Goal: Navigation & Orientation: Understand site structure

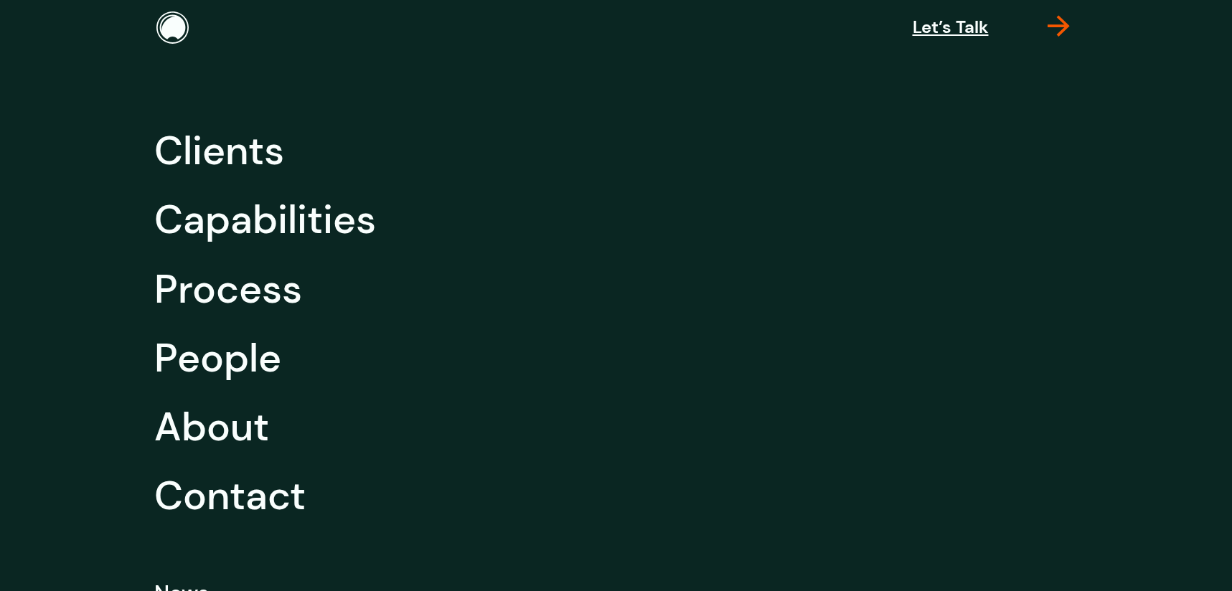
click at [1063, 26] on icon at bounding box center [1059, 33] width 22 height 15
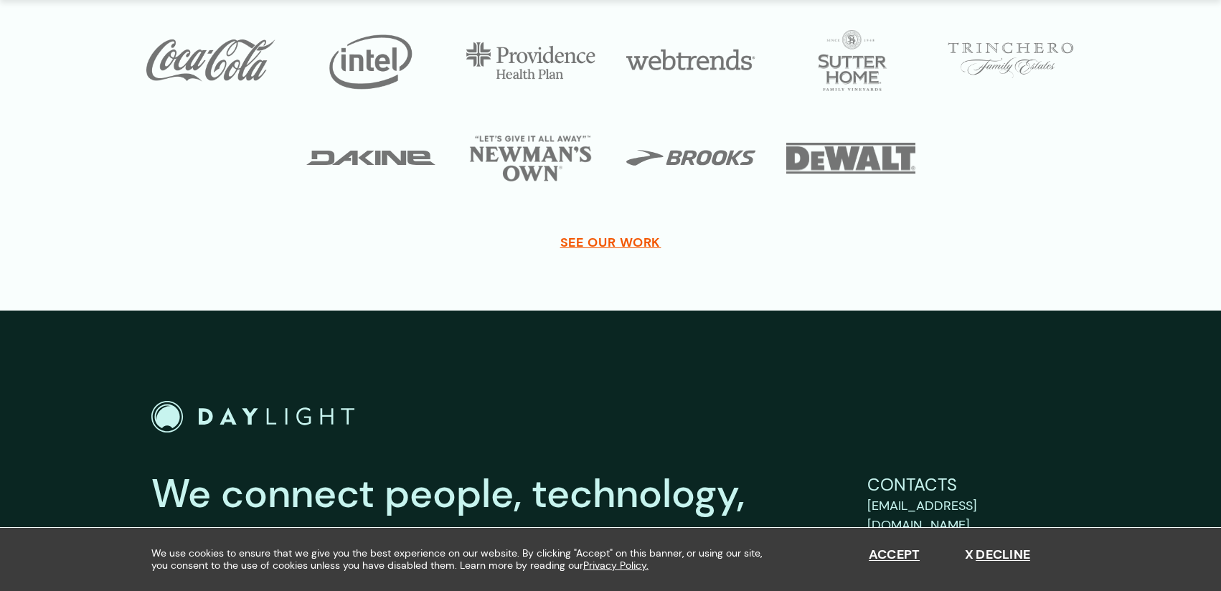
scroll to position [5299, 0]
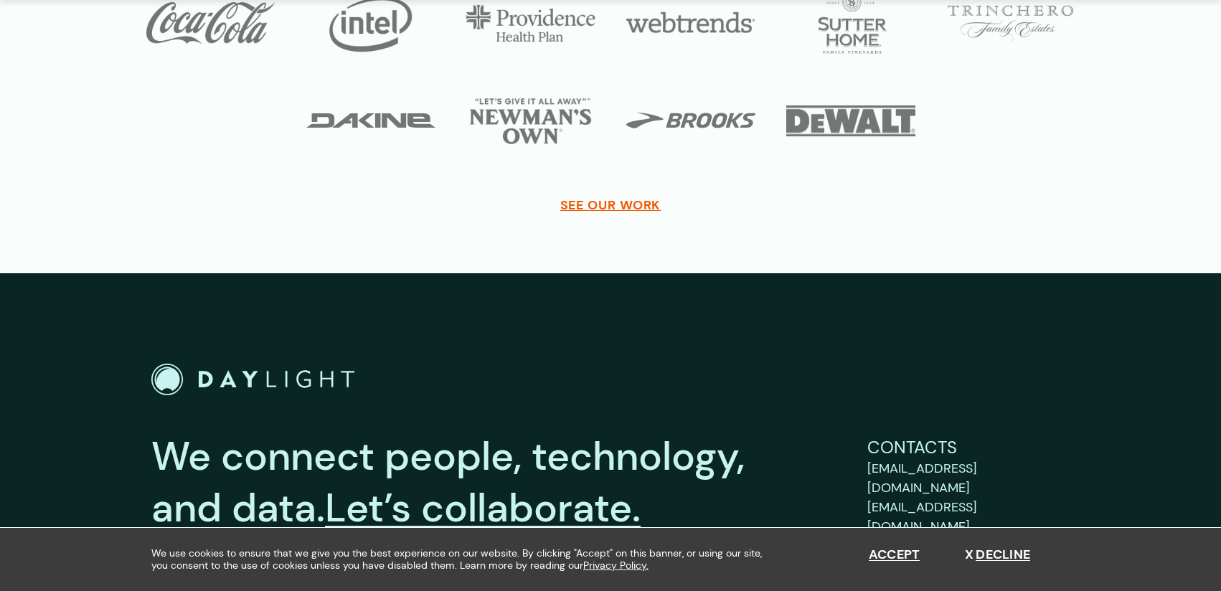
scroll to position [2983, 0]
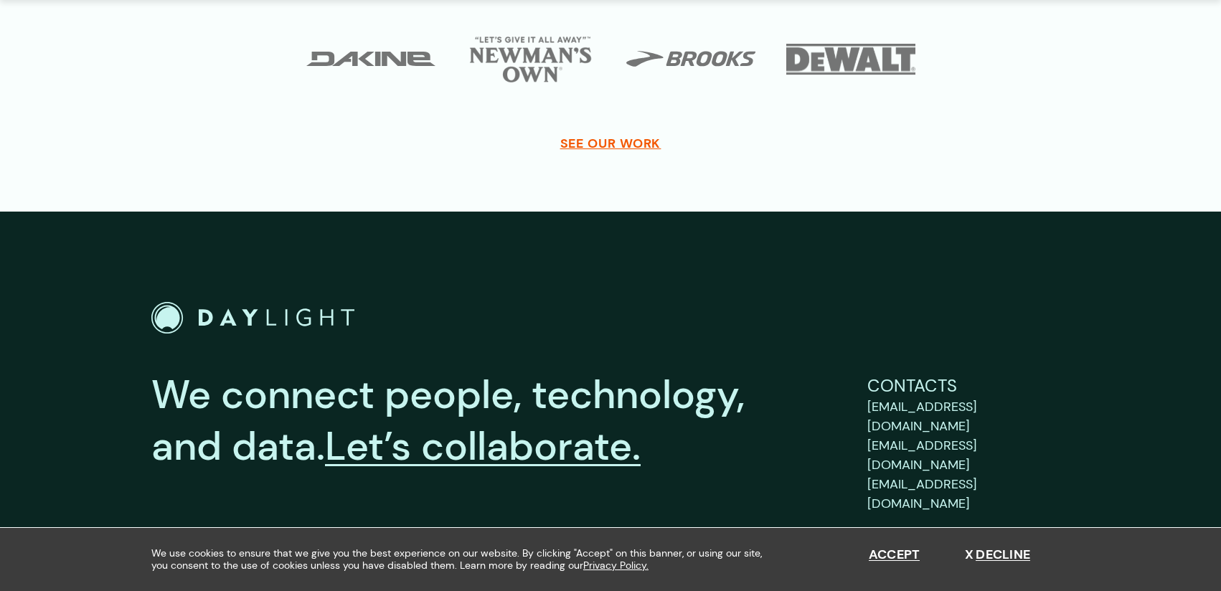
scroll to position [3537, 0]
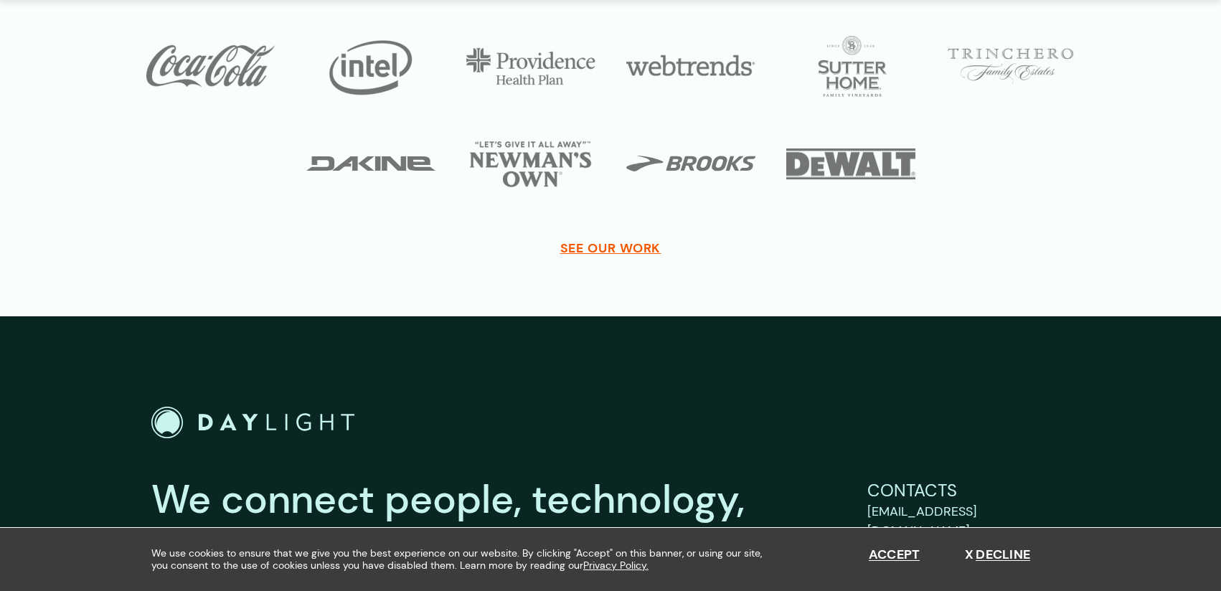
scroll to position [5317, 0]
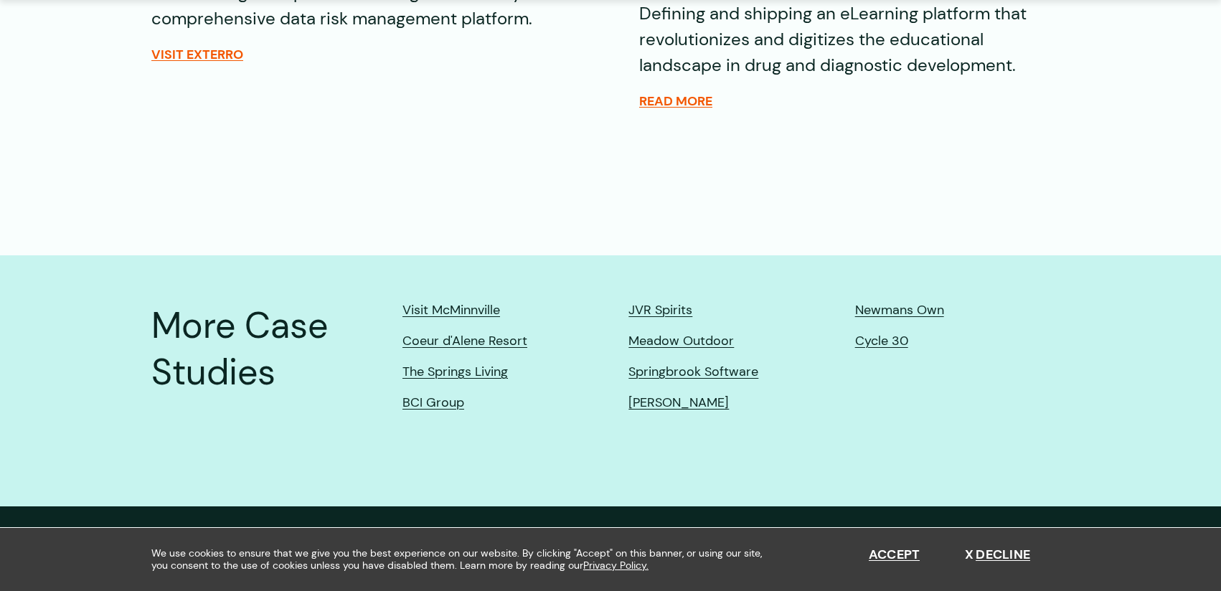
scroll to position [3490, 0]
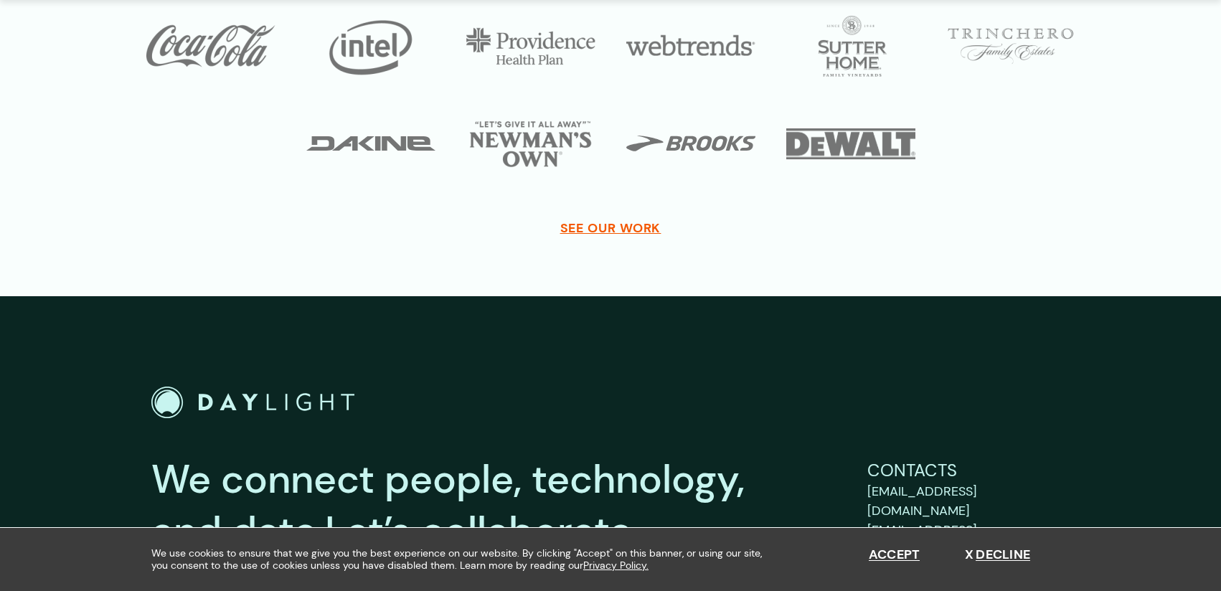
scroll to position [7316, 0]
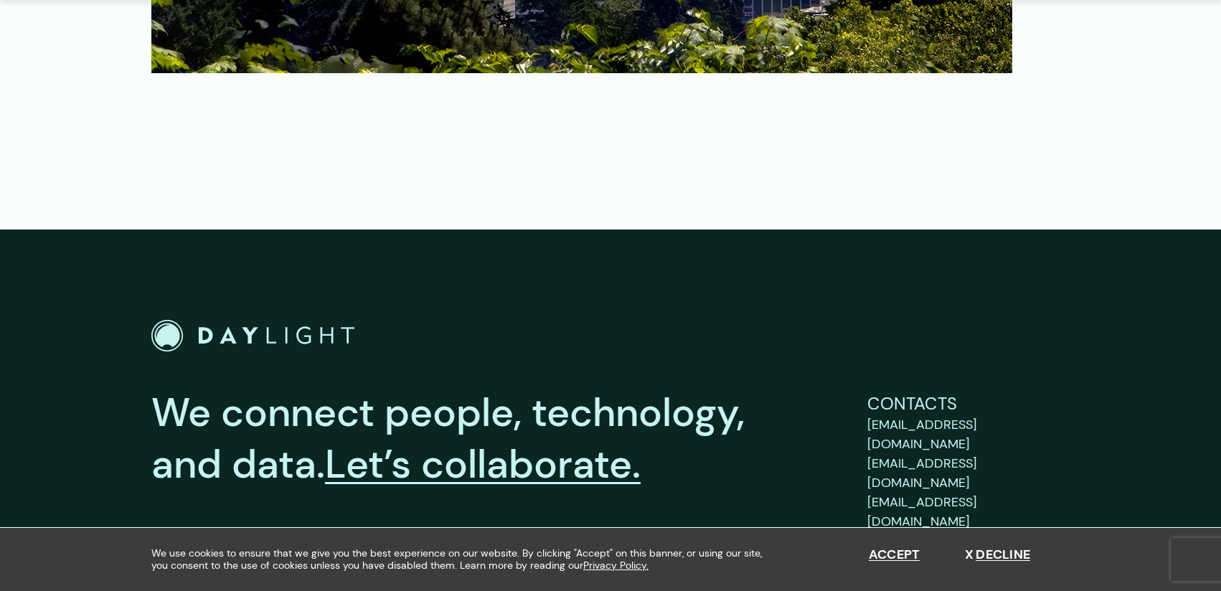
scroll to position [2236, 0]
